Goal: Task Accomplishment & Management: Manage account settings

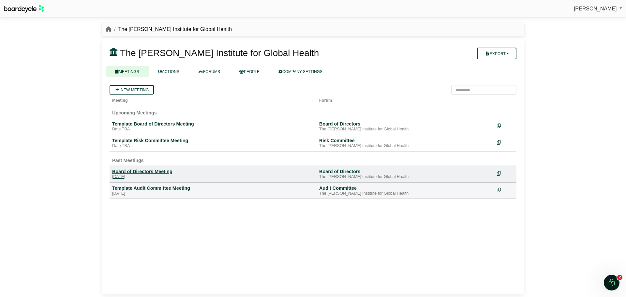
click at [170, 172] on div "Board of Directors Meeting" at bounding box center [213, 172] width 202 height 6
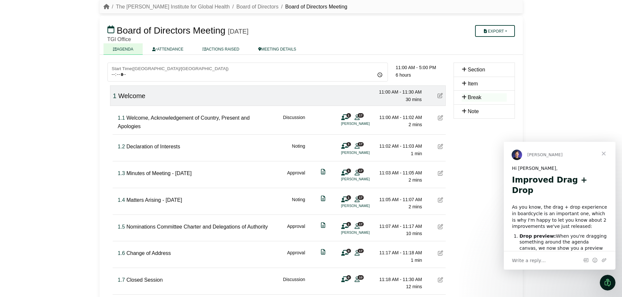
scroll to position [33, 0]
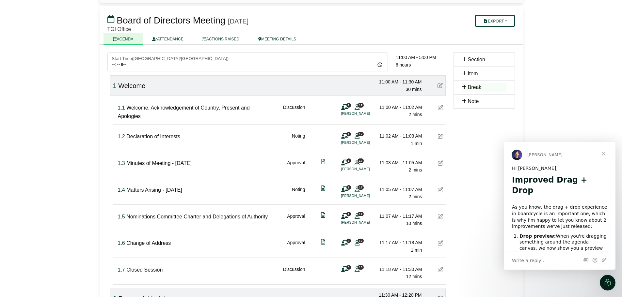
click at [604, 154] on span "Close" at bounding box center [603, 153] width 23 height 23
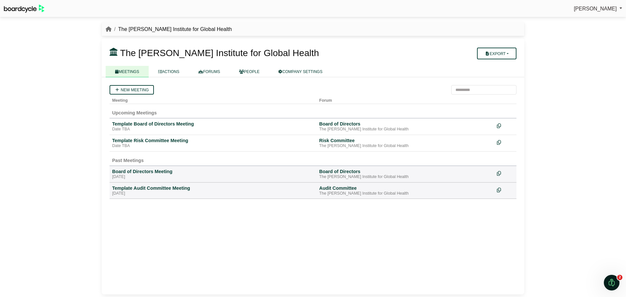
click at [136, 72] on link "MEETINGS" at bounding box center [127, 71] width 43 height 11
